Goal: Information Seeking & Learning: Learn about a topic

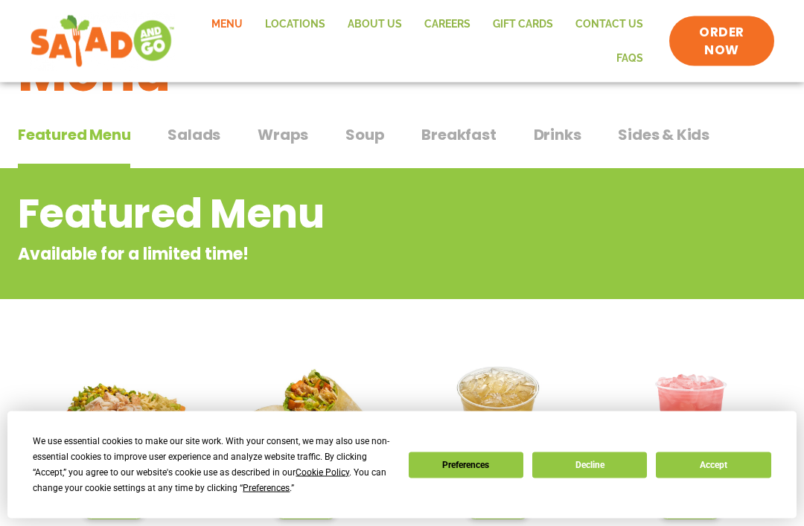
scroll to position [76, 0]
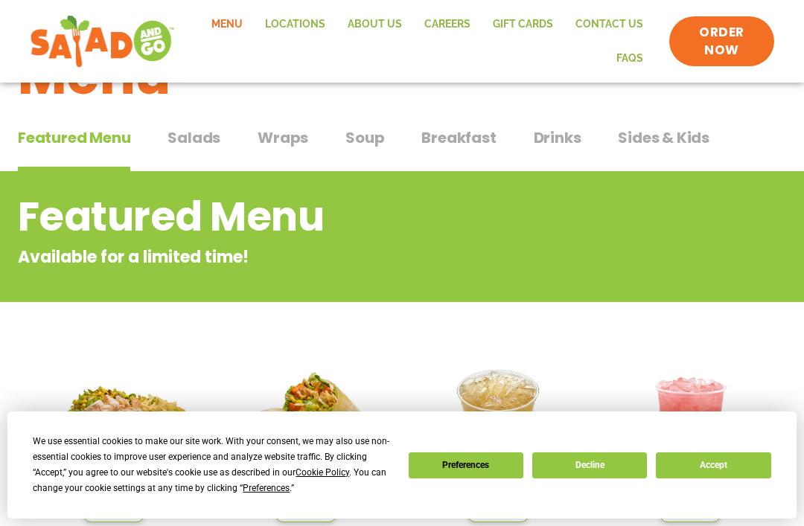
click at [213, 147] on span "Salads" at bounding box center [193, 138] width 53 height 22
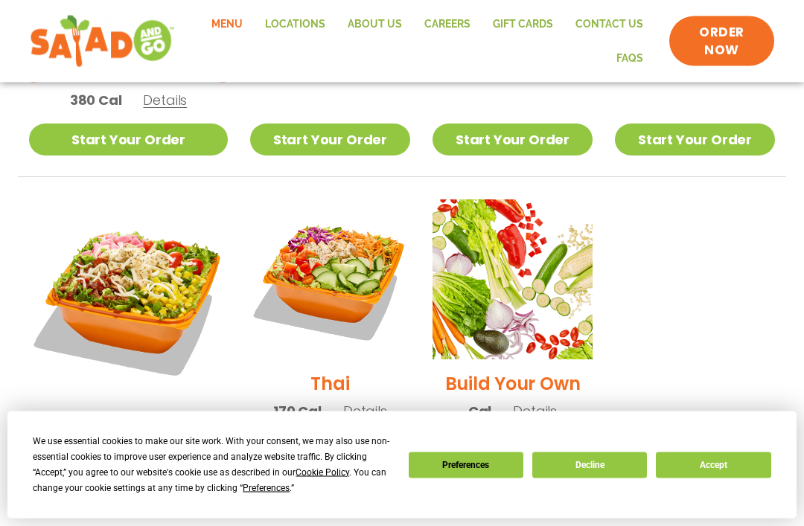
scroll to position [1029, 0]
click at [370, 216] on img at bounding box center [330, 279] width 160 height 160
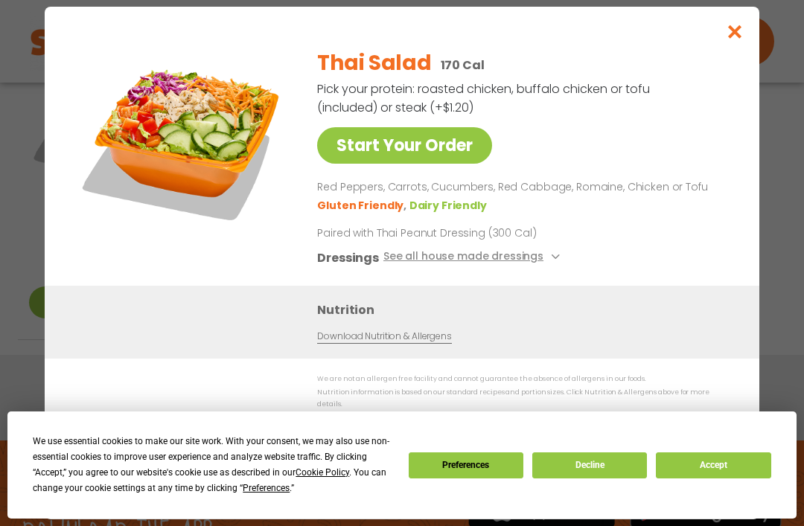
scroll to position [1219, 0]
click at [524, 267] on button "See all house made dressings" at bounding box center [473, 258] width 181 height 19
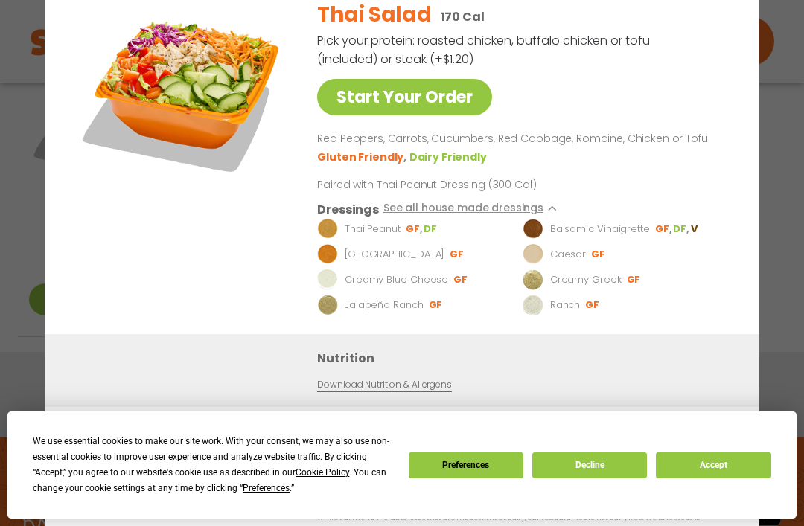
click at [392, 237] on p "Thai Peanut" at bounding box center [373, 229] width 56 height 15
click at [329, 240] on img at bounding box center [327, 229] width 21 height 21
click at [433, 236] on li "DF" at bounding box center [431, 229] width 15 height 13
click at [335, 240] on img at bounding box center [327, 229] width 21 height 21
click at [418, 236] on li "GF" at bounding box center [415, 229] width 18 height 13
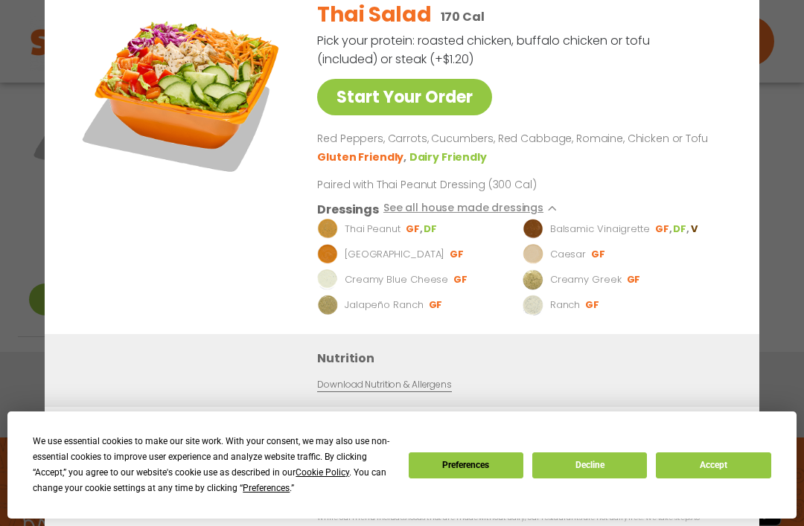
click at [434, 392] on link "Download Nutrition & Allergens" at bounding box center [384, 385] width 134 height 14
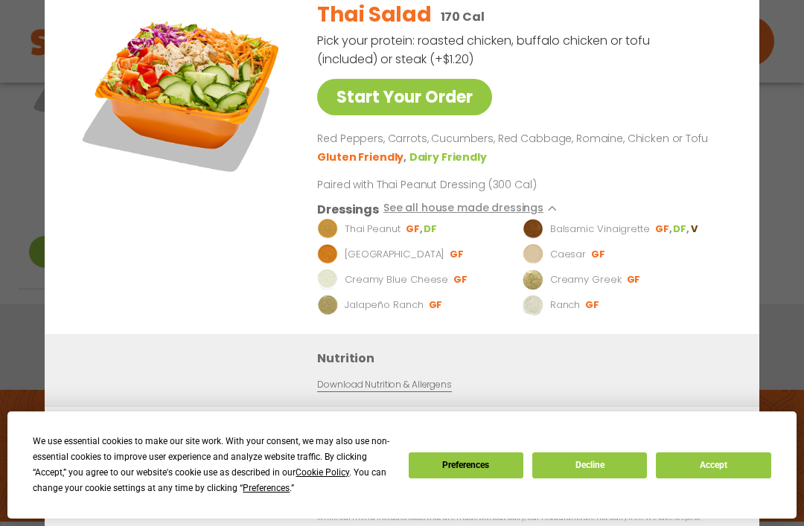
scroll to position [124, 0]
